Goal: Transaction & Acquisition: Subscribe to service/newsletter

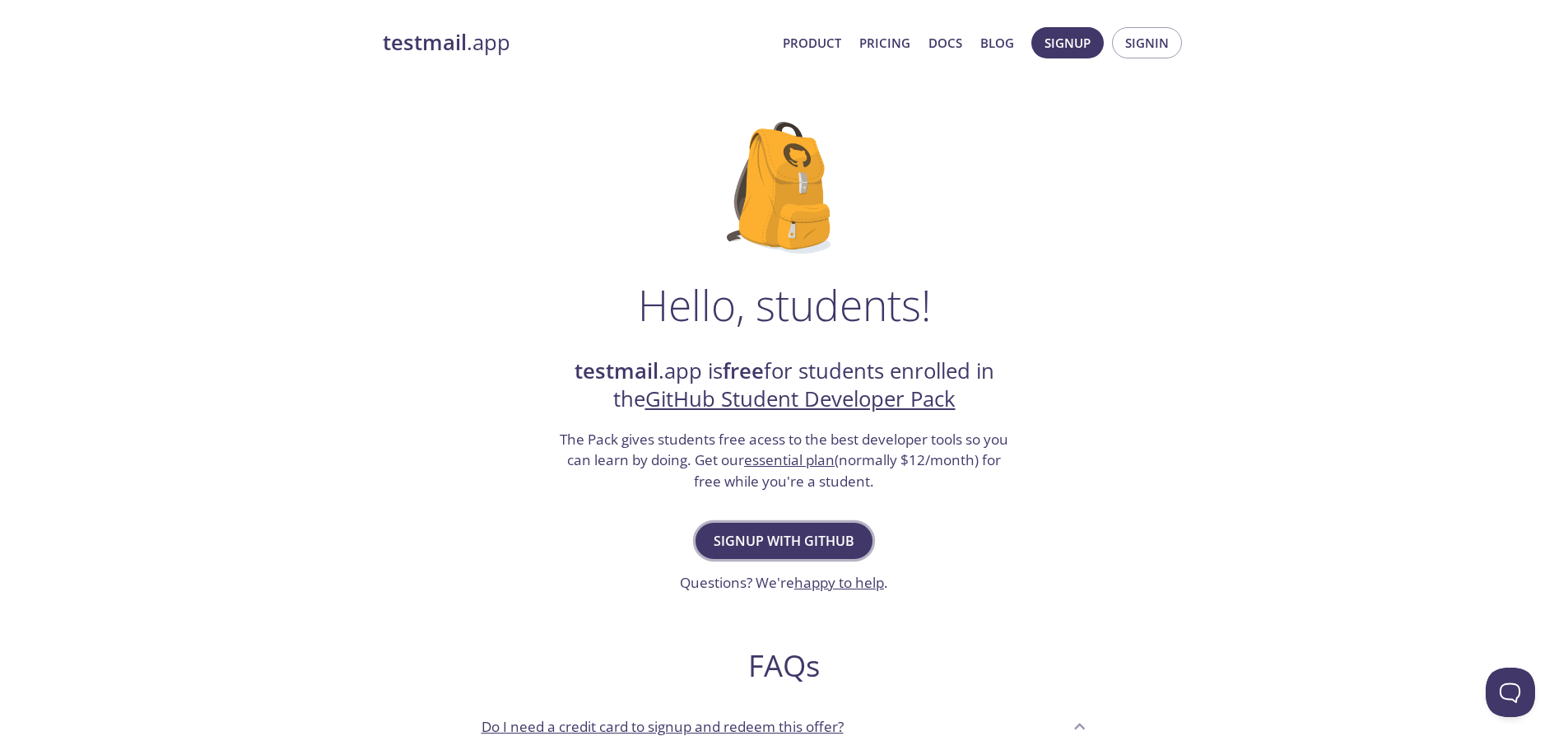
click at [764, 541] on span "Signup with GitHub" at bounding box center [784, 540] width 141 height 23
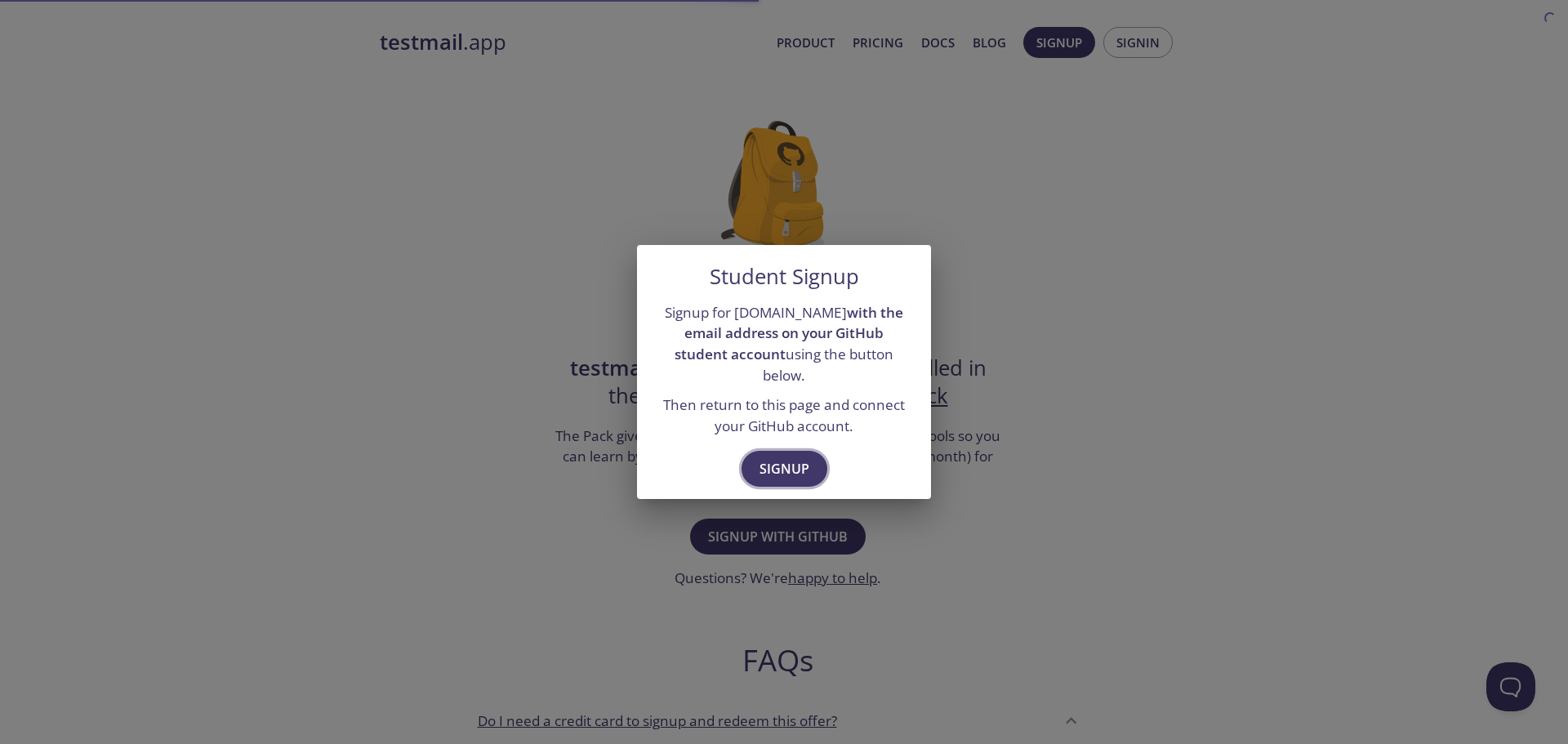
click at [780, 463] on span "Signup" at bounding box center [784, 468] width 50 height 23
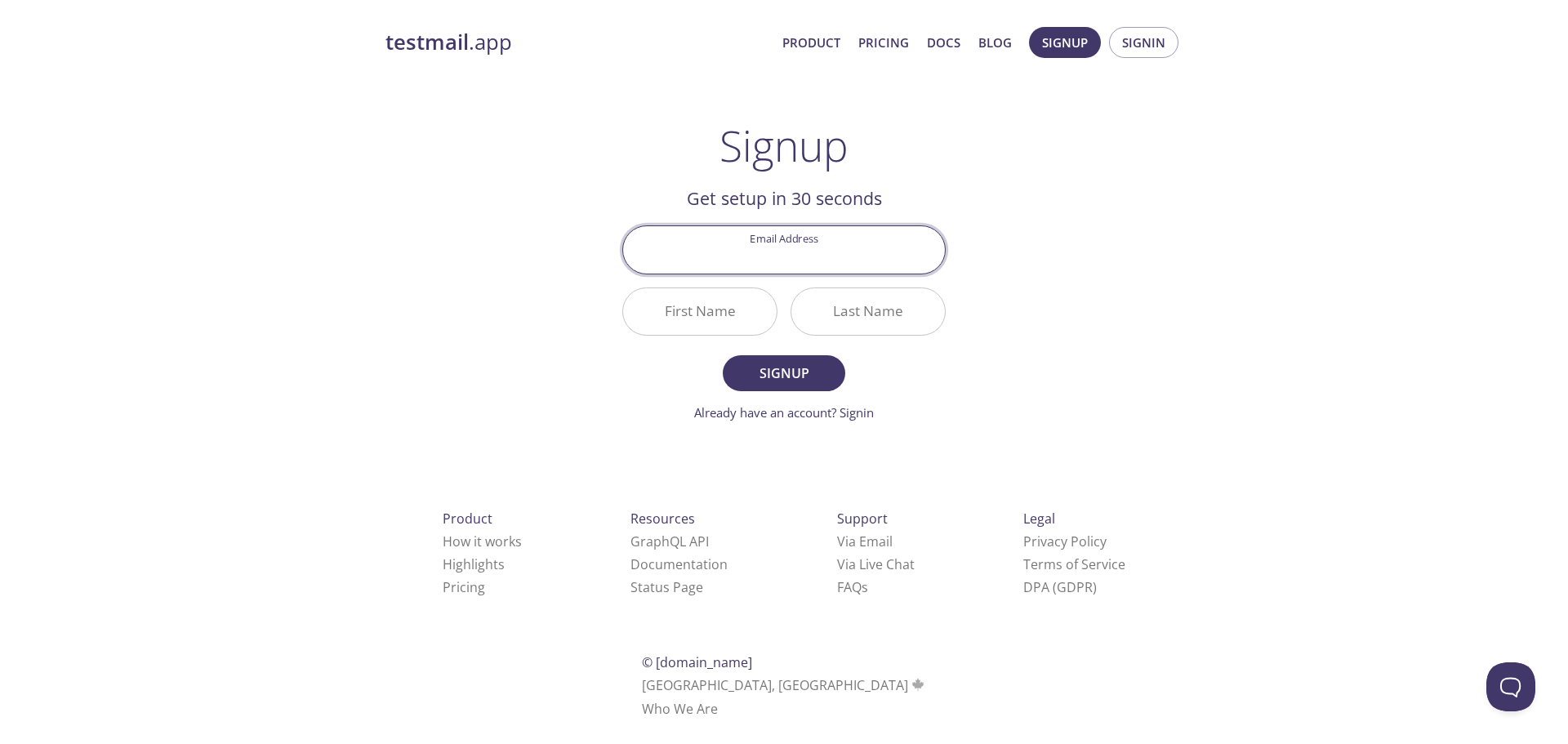
click at [1093, 302] on div "testmail .app Product Pricing Docs Blog Signup Signin Signup Get setup in 30 se…" at bounding box center [784, 392] width 836 height 750
click at [727, 258] on input "Email Address" at bounding box center [784, 249] width 322 height 47
type input "[PERSON_NAME][EMAIL_ADDRESS][PERSON_NAME][DOMAIN_NAME]"
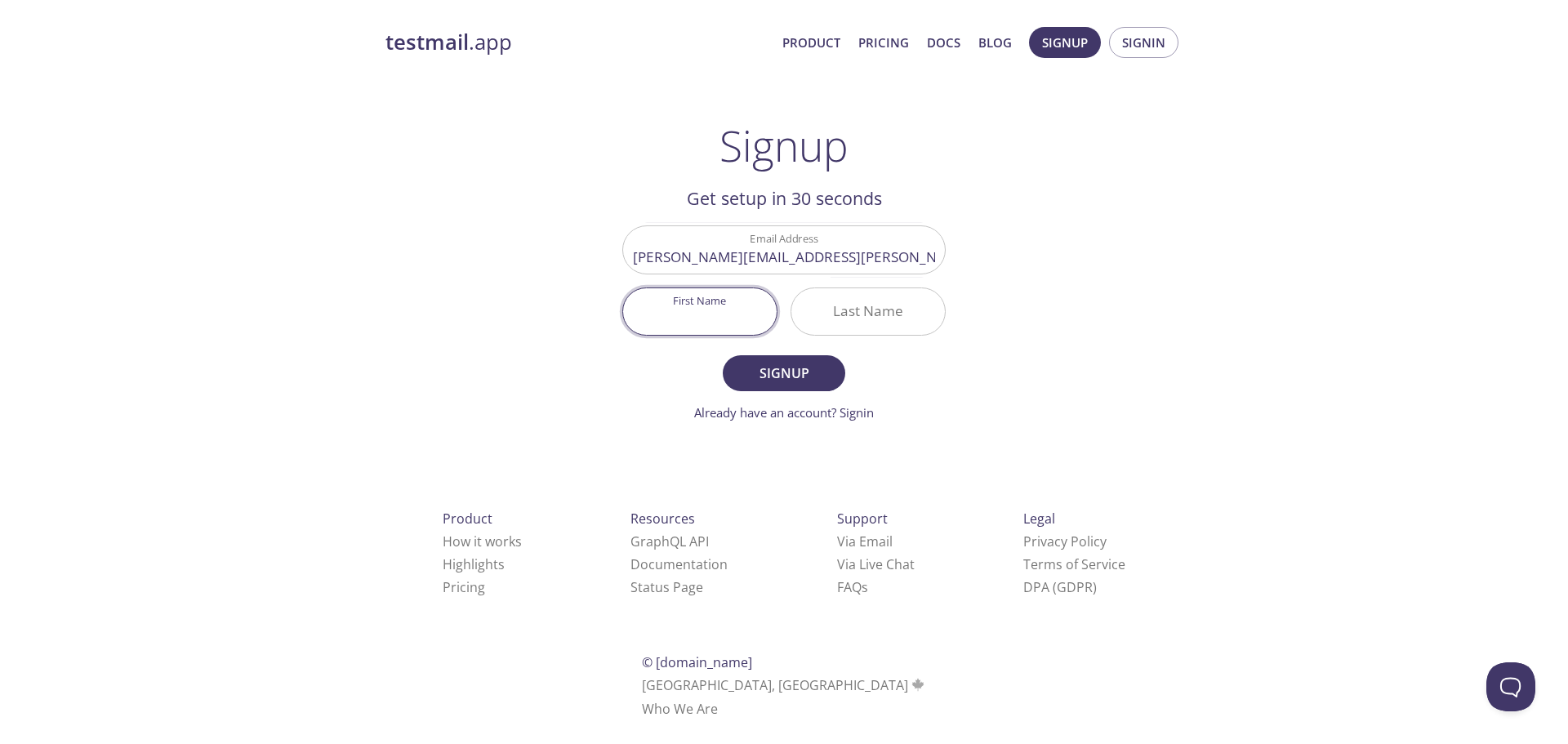
click at [717, 319] on input "First Name" at bounding box center [700, 311] width 153 height 47
type input "[PERSON_NAME]"
click at [858, 315] on input "naitboufous" at bounding box center [868, 311] width 153 height 47
type input "nait [PERSON_NAME]"
click at [804, 370] on span "Signup" at bounding box center [784, 372] width 87 height 23
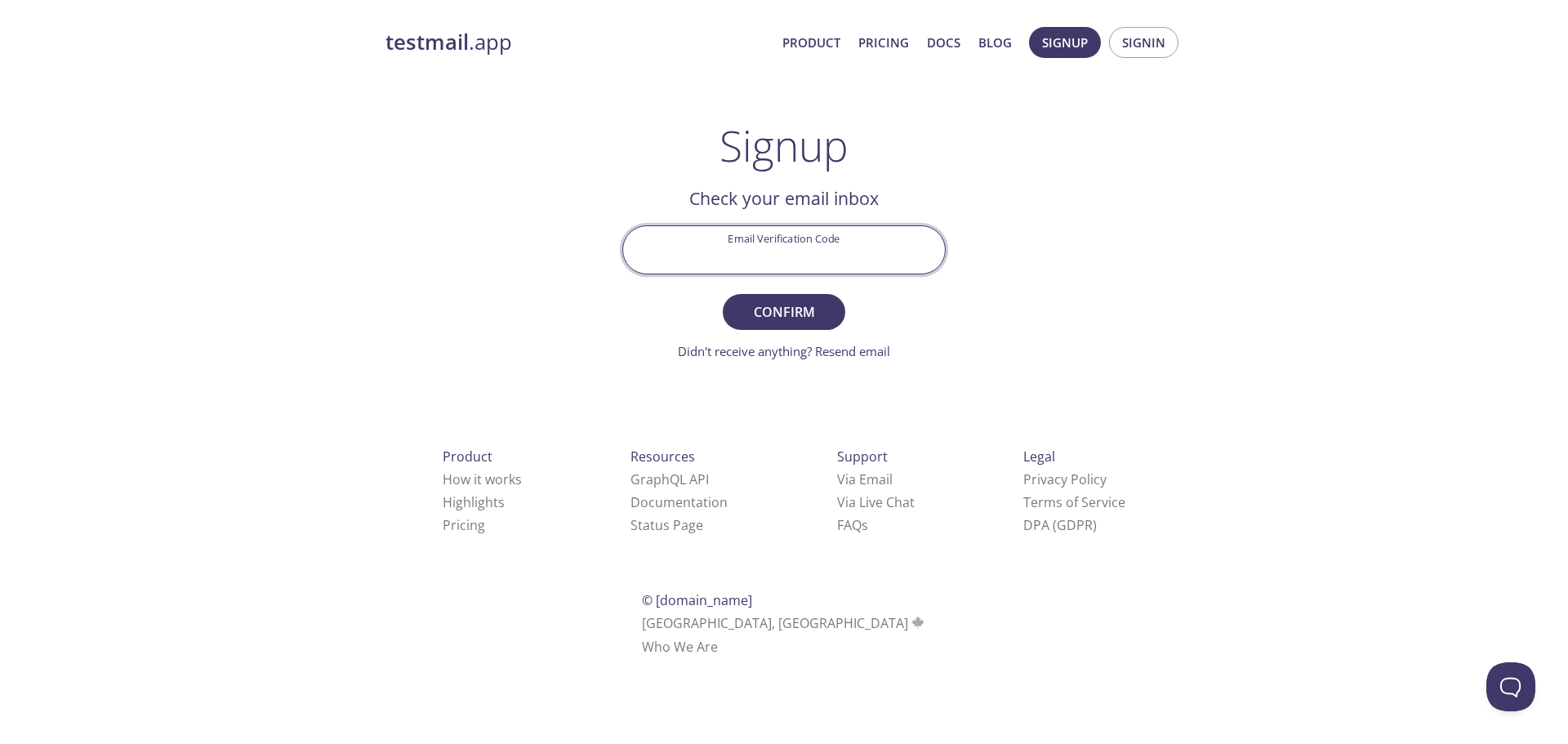
click at [755, 267] on input "Email Verification Code" at bounding box center [784, 249] width 322 height 47
type input "RQF3SHN"
click at [779, 302] on span "Confirm" at bounding box center [784, 311] width 87 height 23
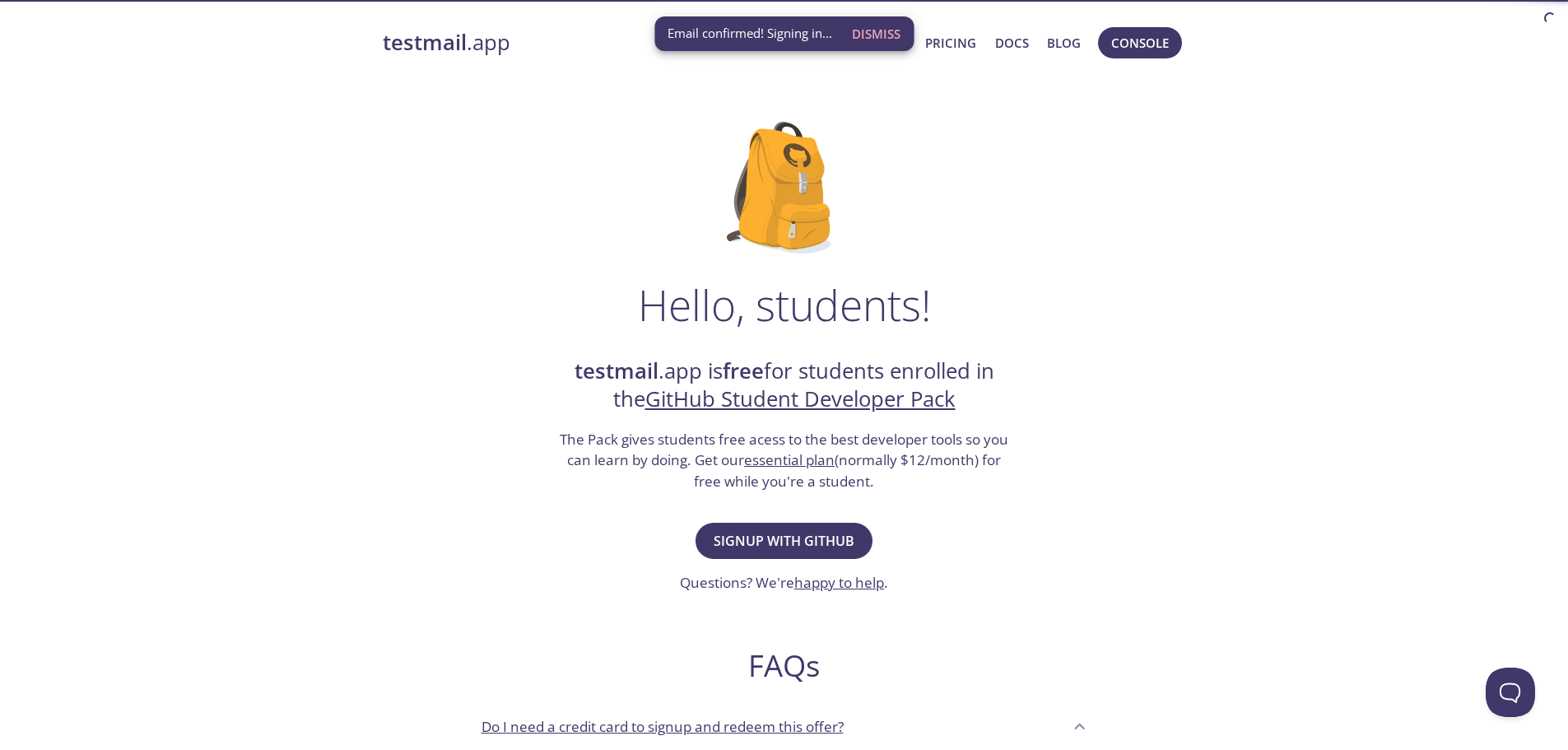
scroll to position [53, 0]
